Goal: Check status: Check status

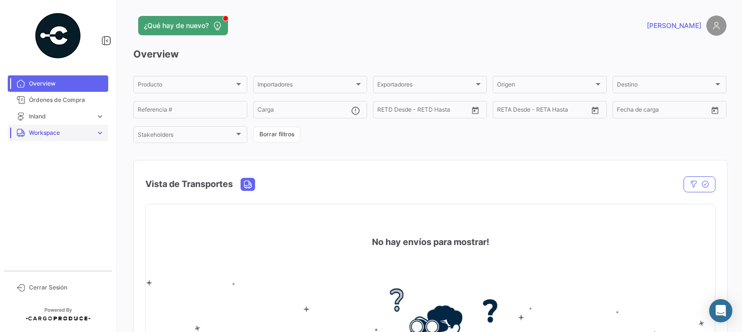
click at [50, 133] on span "Workspace" at bounding box center [60, 133] width 63 height 9
click at [42, 168] on link "Inland" at bounding box center [64, 169] width 87 height 14
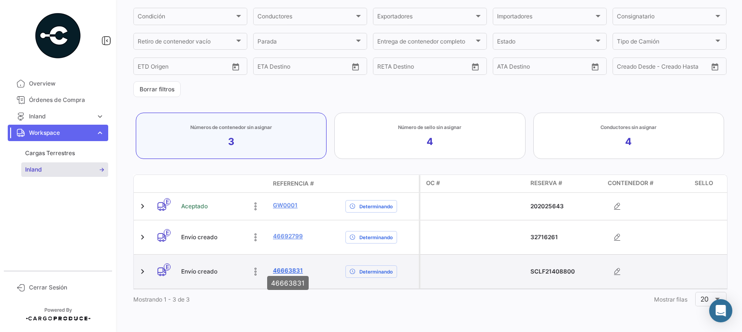
click at [285, 266] on link "46663831" at bounding box center [288, 270] width 30 height 9
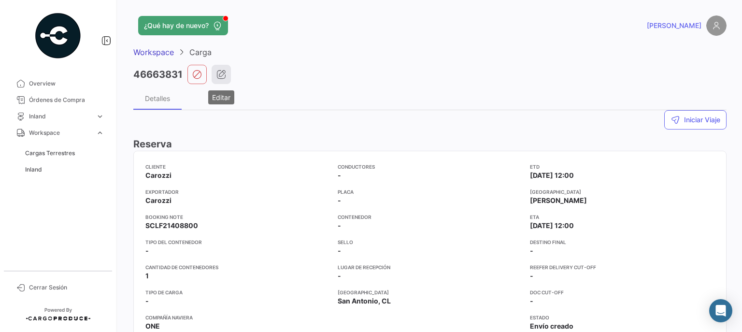
click at [222, 73] on icon "button" at bounding box center [221, 75] width 10 height 10
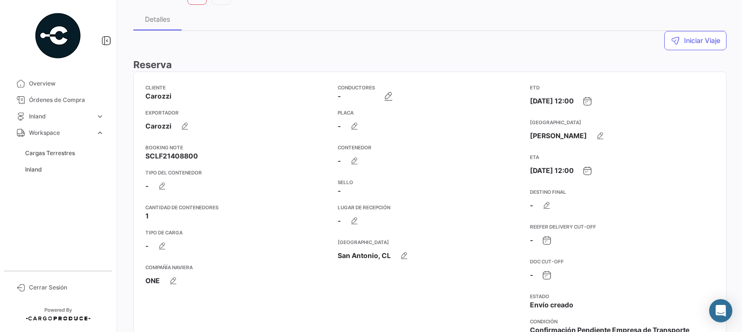
scroll to position [77, 0]
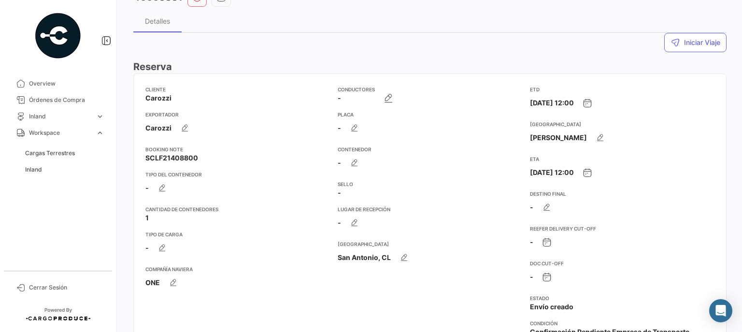
drag, startPoint x: 147, startPoint y: 158, endPoint x: 199, endPoint y: 152, distance: 52.5
click at [199, 153] on app-card-info-value "SCLF21408800" at bounding box center [237, 158] width 185 height 10
click at [392, 101] on button "button" at bounding box center [388, 97] width 19 height 19
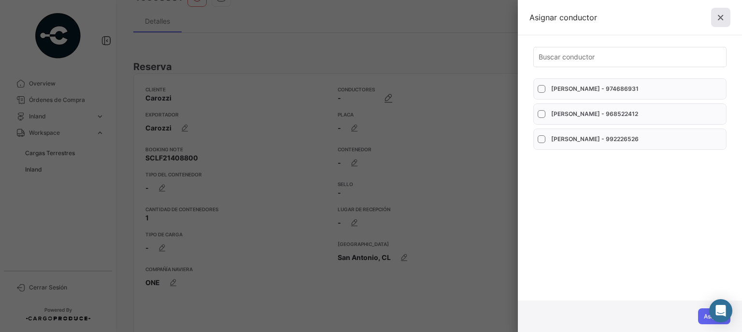
click at [721, 16] on icon at bounding box center [721, 18] width 10 height 10
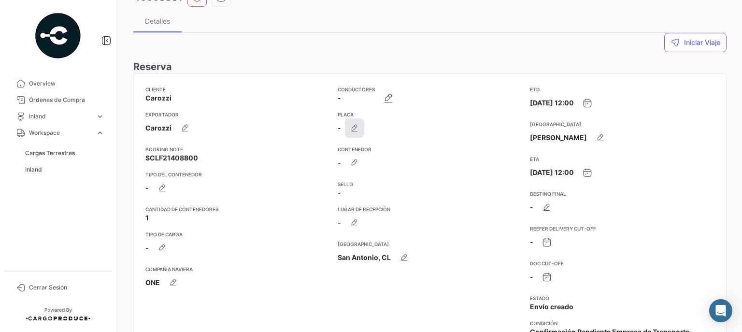
click at [353, 131] on icon "button" at bounding box center [355, 128] width 10 height 10
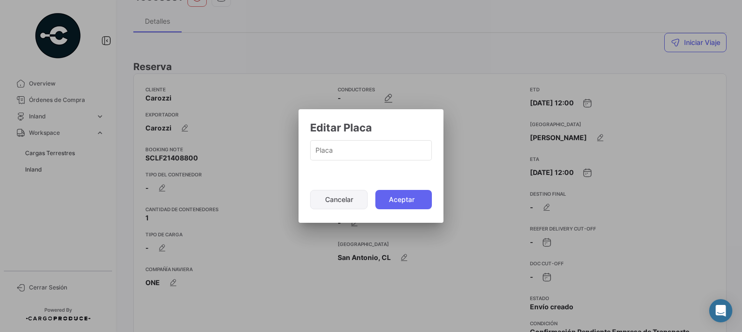
click at [342, 199] on button "Cancelar" at bounding box center [338, 199] width 57 height 19
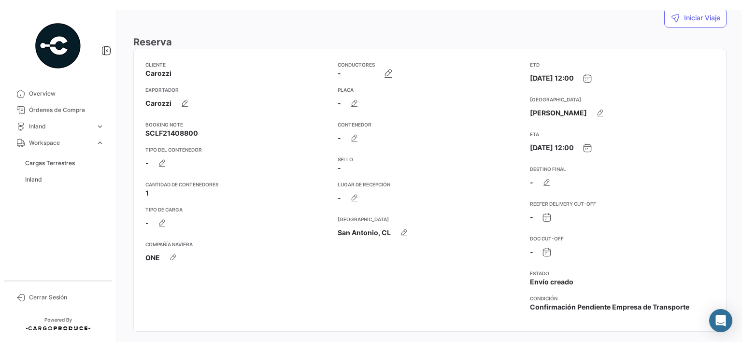
scroll to position [116, 0]
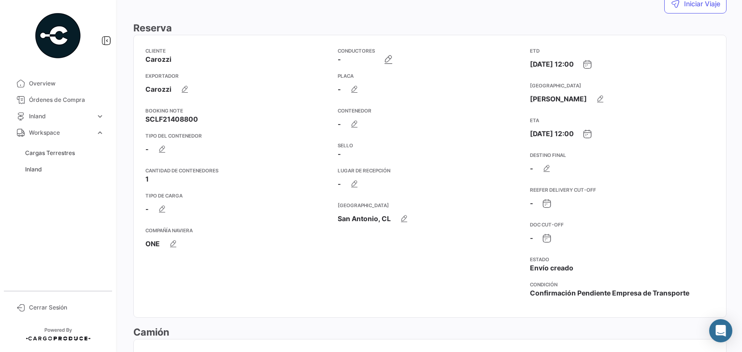
drag, startPoint x: 145, startPoint y: 120, endPoint x: 219, endPoint y: 115, distance: 74.2
click at [219, 115] on app-card-info-value "SCLF21408800" at bounding box center [237, 120] width 185 height 10
